Goal: Participate in discussion: Engage in conversation with other users on a specific topic

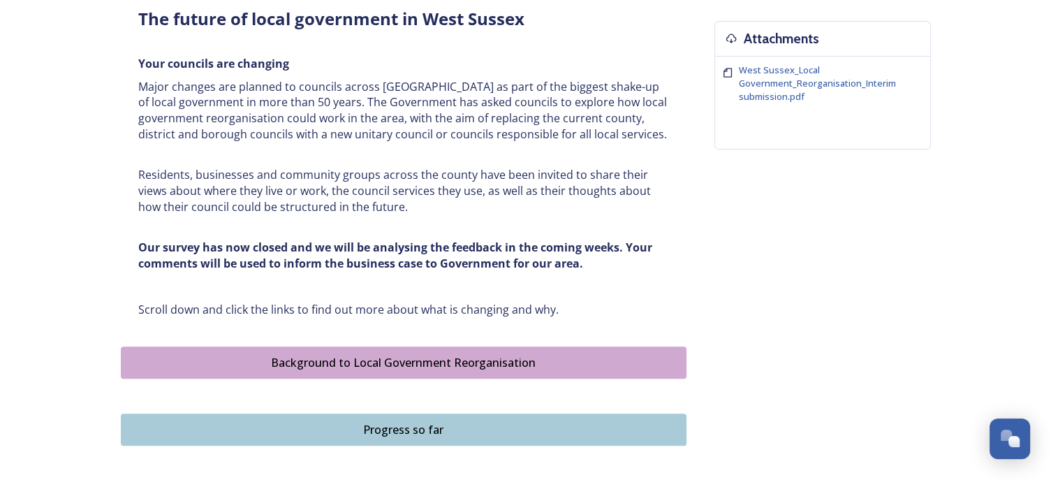
scroll to position [279, 0]
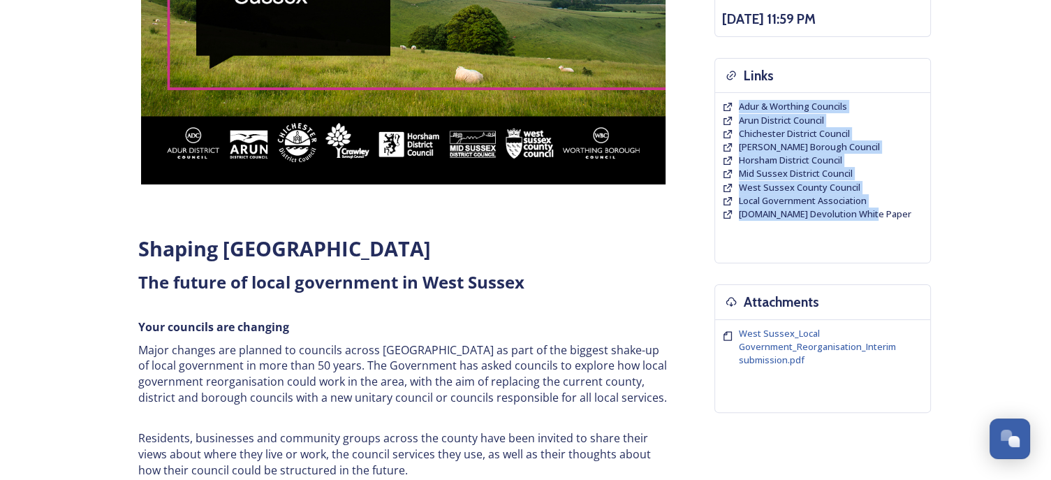
drag, startPoint x: 894, startPoint y: 215, endPoint x: 722, endPoint y: 101, distance: 206.5
click at [722, 101] on div "Adur & Worthing Councils Arun District Council Chichester District Council [PER…" at bounding box center [822, 160] width 201 height 121
copy div "Adur & Worthing Councils Arun District Council Chichester District Council [PER…"
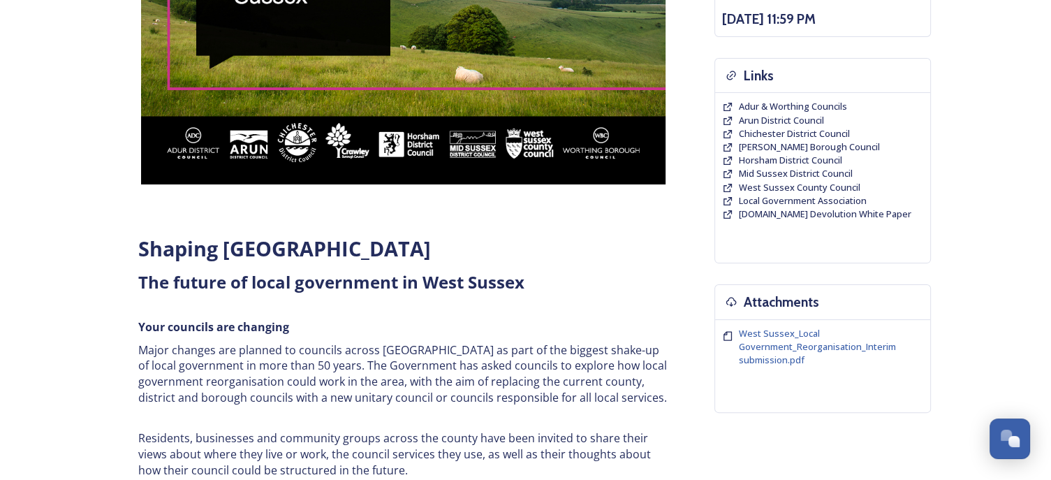
click at [687, 248] on div "Shaping [GEOGRAPHIC_DATA] ﻿﻿﻿The future of local government in [GEOGRAPHIC_DATA…" at bounding box center [526, 453] width 810 height 1251
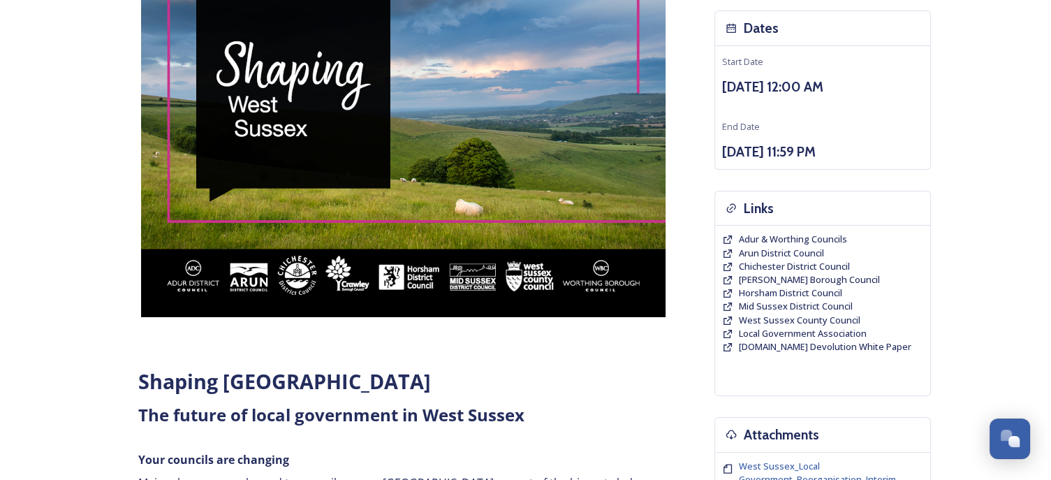
scroll to position [87, 0]
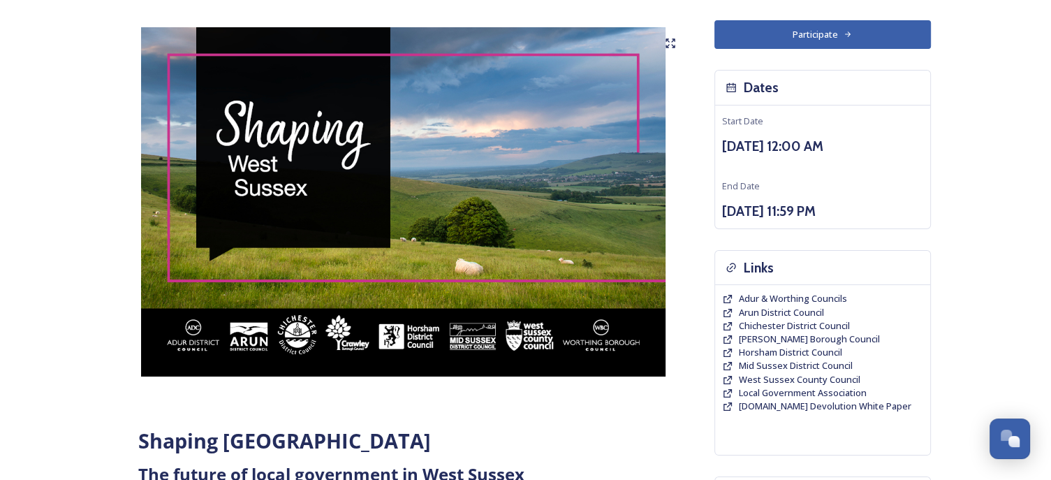
click at [819, 25] on button "Participate" at bounding box center [823, 34] width 217 height 29
